Goal: Download file/media

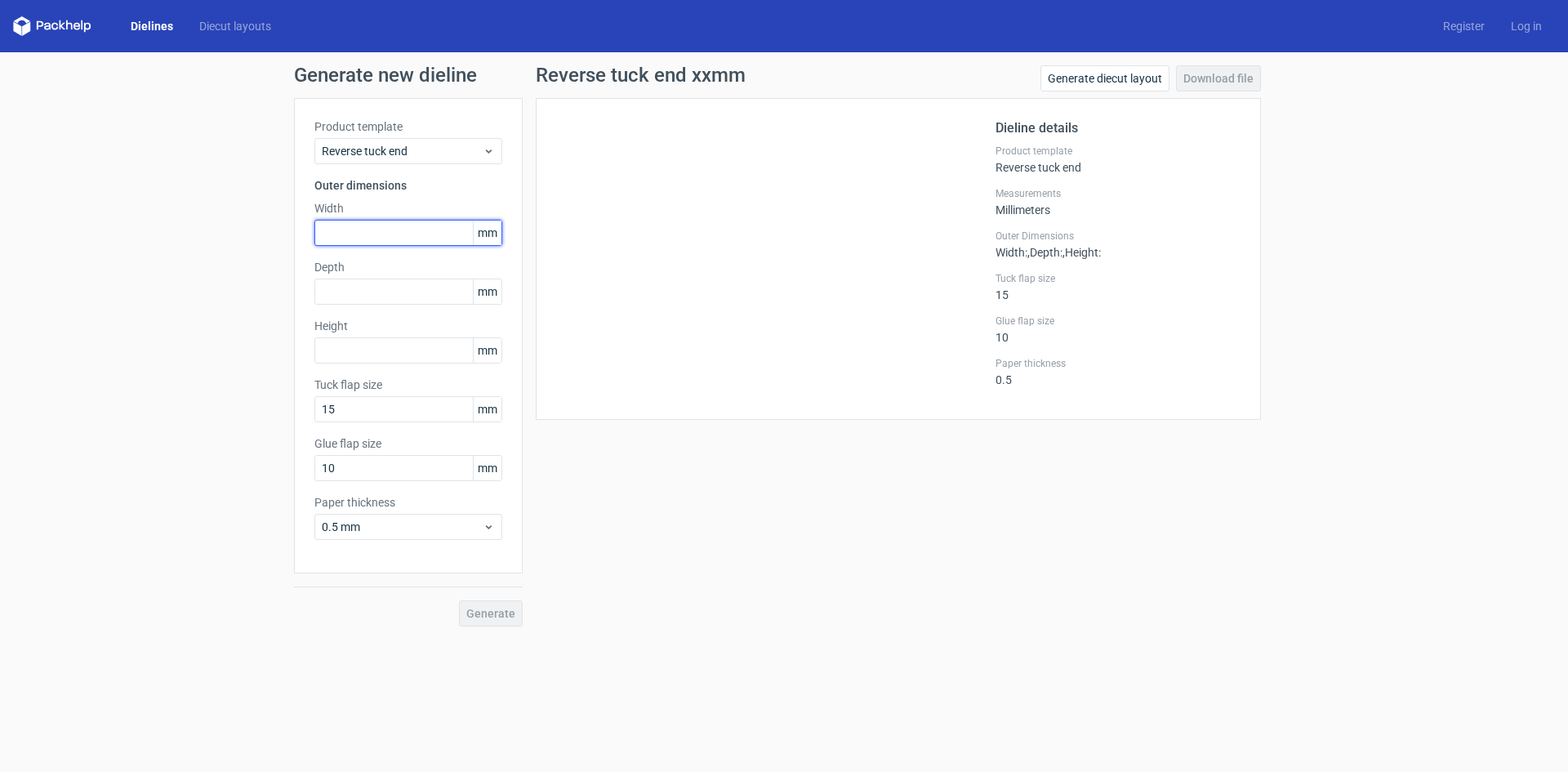
click at [329, 229] on input "text" at bounding box center [409, 233] width 188 height 26
type input "45"
type input "34"
type input "195"
click at [459, 600] on button "Generate" at bounding box center [490, 613] width 63 height 26
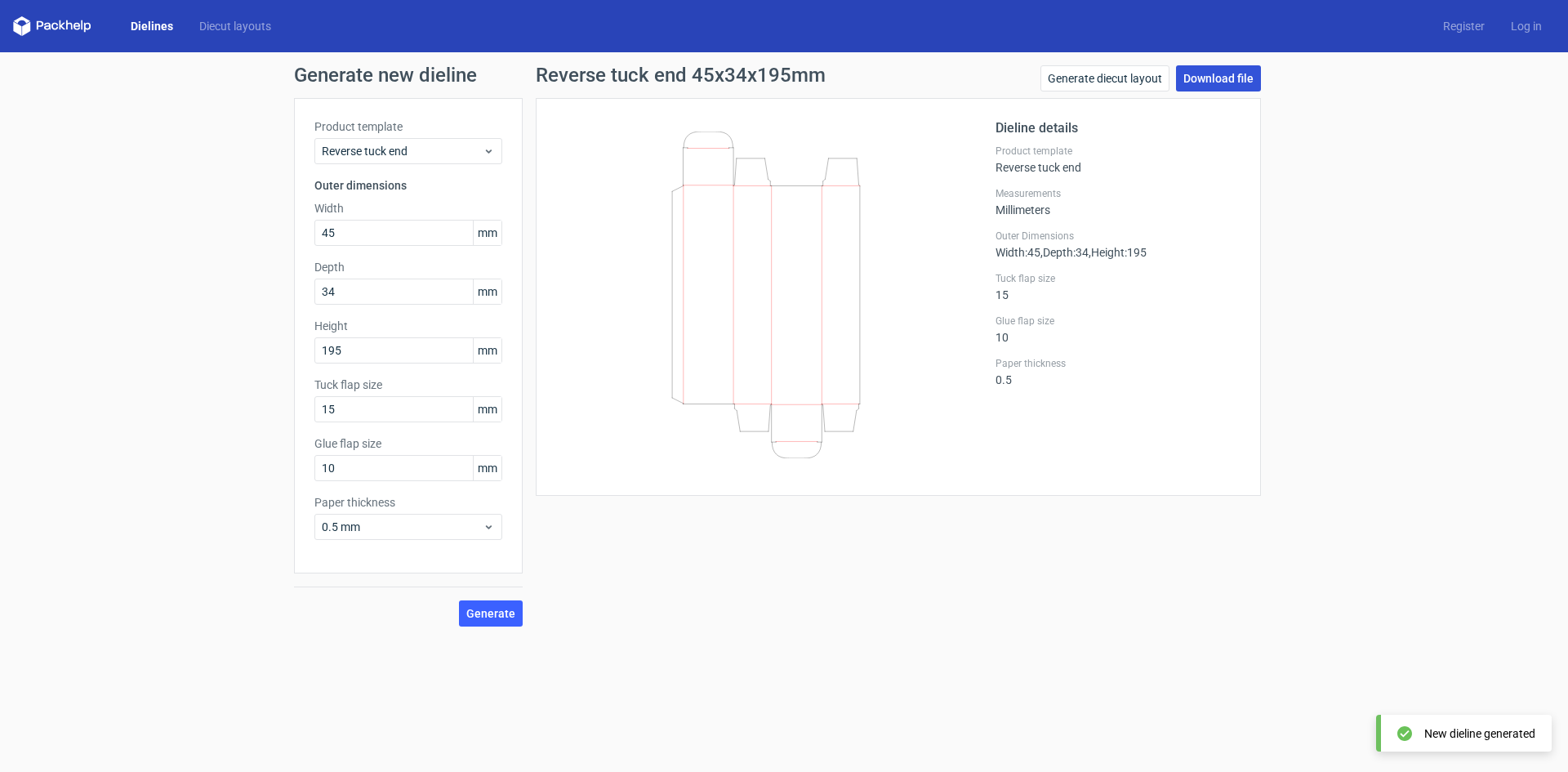
click at [1233, 76] on link "Download file" at bounding box center [1219, 78] width 85 height 26
click at [1399, 439] on div "Generate new dieline Product template Reverse tuck end Outer dimensions Width 4…" at bounding box center [784, 345] width 1568 height 587
